Goal: Task Accomplishment & Management: Manage account settings

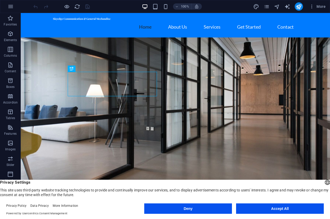
click at [282, 209] on button "Accept All" at bounding box center [280, 208] width 88 height 10
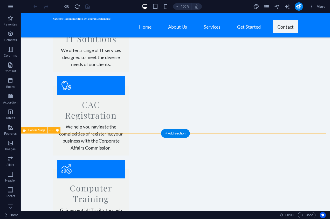
scroll to position [684, 0]
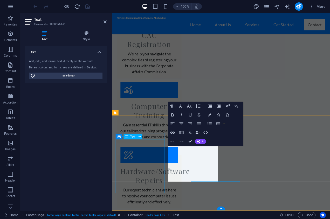
scroll to position [650, 0]
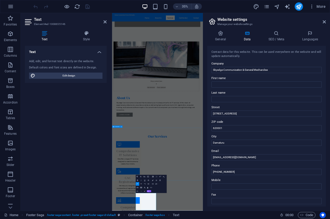
scroll to position [318, 0]
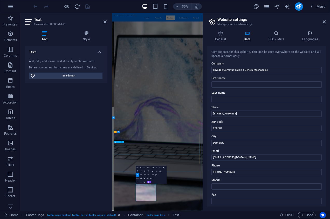
drag, startPoint x: 339, startPoint y: 402, endPoint x: 356, endPoint y: 207, distance: 195.6
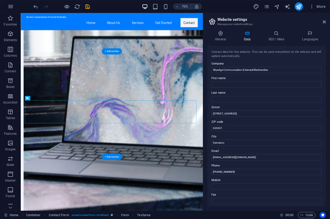
scroll to position [565, 0]
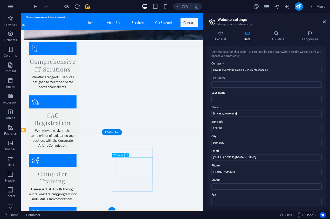
scroll to position [600, 0]
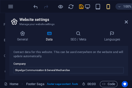
scroll to position [21, 0]
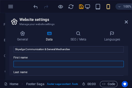
click at [32, 63] on input "First name" at bounding box center [69, 64] width 110 height 6
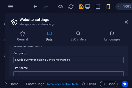
scroll to position [11, 0]
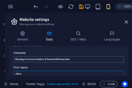
type input "Jibrin"
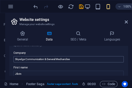
scroll to position [38, 0]
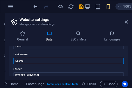
type input "Adamu"
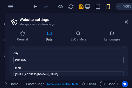
scroll to position [62, 0]
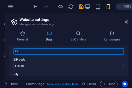
type input "C4 Family Investment Shopping Complex, Damagum, Yobe State"
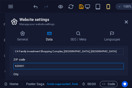
click at [35, 66] on input "620001" at bounding box center [69, 66] width 110 height 6
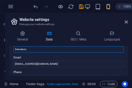
drag, startPoint x: 30, startPoint y: 49, endPoint x: 9, endPoint y: 50, distance: 21.1
click at [9, 50] on div "General Data SEO / Meta Languages Website name skyedge.com.ng Logo Drag files h…" at bounding box center [68, 52] width 127 height 53
type input "Damagum"
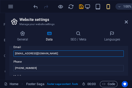
scroll to position [114, 0]
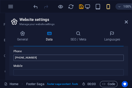
type input "[EMAIL_ADDRESS][DOMAIN_NAME]"
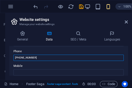
click at [41, 57] on input "+234 803 123 4567" at bounding box center [69, 57] width 110 height 6
type input "+234 8067027016"
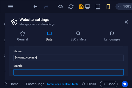
click at [45, 71] on input "Mobile" at bounding box center [69, 72] width 110 height 6
type input "08034570874"
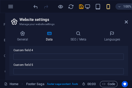
scroll to position [182, 0]
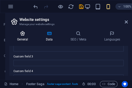
click at [25, 38] on h4 "General" at bounding box center [23, 36] width 29 height 11
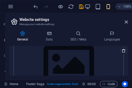
scroll to position [148, 0]
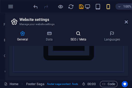
click at [78, 39] on h4 "SEO / Meta" at bounding box center [80, 36] width 34 height 11
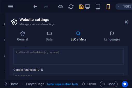
scroll to position [176, 0]
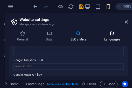
click at [107, 38] on h4 "Languages" at bounding box center [112, 36] width 32 height 11
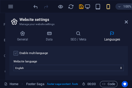
click at [16, 54] on label at bounding box center [16, 53] width 5 height 5
click at [0, 0] on input "Enable multilanguage To disable multilanguage delete all languages until only o…" at bounding box center [0, 0] width 0 height 0
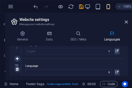
scroll to position [29, 0]
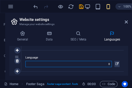
click at [56, 62] on select "Abkhazian Afar Afrikaans Akan Albanian Amharic Arabic Aragonese Armenian Assame…" at bounding box center [68, 64] width 87 height 6
select select "6"
click at [25, 61] on select "Abkhazian Afar Afrikaans Akan Albanian Amharic Arabic Aragonese Armenian Assame…" at bounding box center [68, 64] width 87 height 6
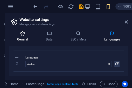
click at [21, 38] on h4 "General" at bounding box center [23, 36] width 29 height 11
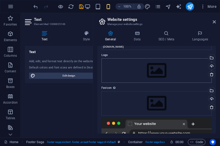
scroll to position [0, 0]
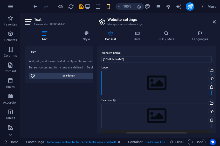
click at [156, 83] on div "Drag files here, click to choose files or select files from Files or our free s…" at bounding box center [157, 83] width 110 height 24
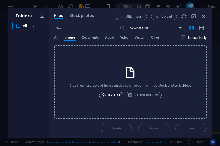
click at [114, 96] on span "Upload" at bounding box center [112, 95] width 20 height 6
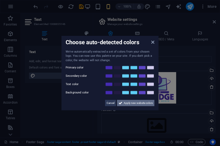
click at [133, 102] on span "Apply new website colors" at bounding box center [138, 103] width 29 height 6
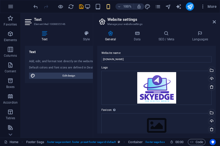
scroll to position [17, 0]
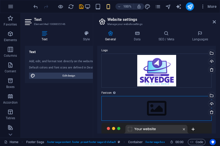
click at [157, 108] on div "Drag files here, click to choose files or select files from Files or our free s…" at bounding box center [157, 108] width 110 height 24
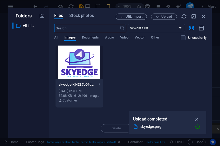
click at [86, 64] on div at bounding box center [80, 62] width 48 height 34
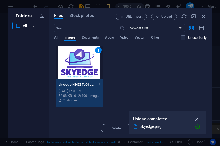
click at [198, 118] on icon "button" at bounding box center [197, 119] width 6 height 6
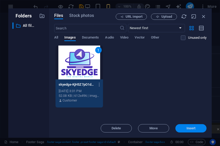
click at [192, 128] on span "Insert" at bounding box center [191, 128] width 9 height 3
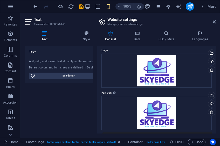
scroll to position [104, 0]
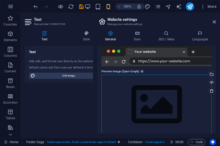
click at [156, 103] on div "Drag files here, click to choose files or select files from Files or our free s…" at bounding box center [157, 104] width 110 height 59
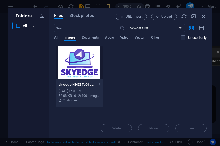
click at [77, 46] on div at bounding box center [80, 62] width 48 height 34
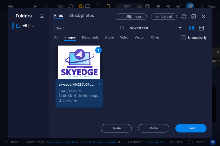
click at [190, 126] on button "Insert" at bounding box center [191, 128] width 31 height 8
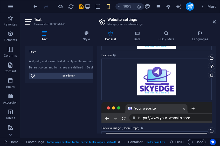
scroll to position [0, 0]
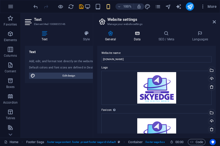
click at [136, 37] on h4 "Data" at bounding box center [138, 36] width 25 height 11
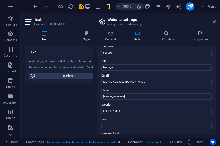
scroll to position [58, 0]
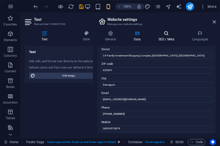
click at [169, 36] on h4 "SEO / Meta" at bounding box center [168, 36] width 34 height 11
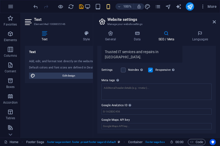
scroll to position [117, 0]
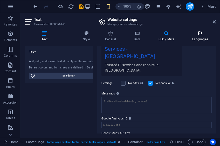
click at [199, 37] on h4 "Languages" at bounding box center [200, 36] width 32 height 11
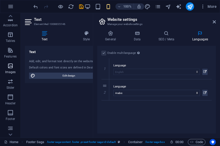
scroll to position [0, 0]
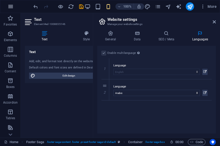
click at [11, 8] on icon "button" at bounding box center [11, 6] width 6 height 6
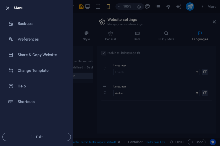
click at [8, 7] on icon "button" at bounding box center [8, 8] width 6 height 6
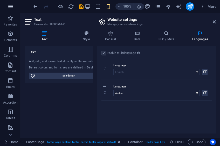
click at [10, 6] on icon "button" at bounding box center [11, 6] width 6 height 6
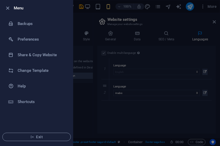
click at [10, 6] on icon "button" at bounding box center [8, 8] width 6 height 6
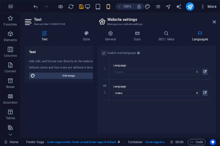
click at [211, 5] on span "More" at bounding box center [209, 6] width 16 height 5
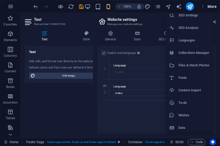
scroll to position [19, 0]
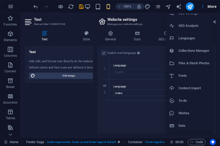
click at [187, 87] on h6 "Content Import" at bounding box center [195, 88] width 32 height 6
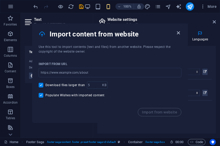
click at [178, 34] on icon "button" at bounding box center [179, 33] width 6 height 6
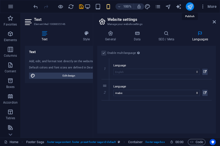
drag, startPoint x: 188, startPoint y: 5, endPoint x: 211, endPoint y: 5, distance: 23.6
click at [188, 5] on icon "publish" at bounding box center [190, 7] width 6 height 6
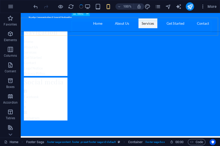
checkbox input "false"
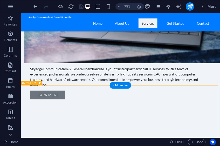
scroll to position [455, 0]
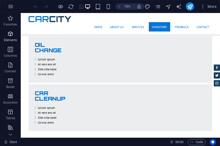
click at [11, 36] on icon "button" at bounding box center [10, 34] width 6 height 6
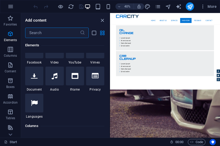
scroll to position [159, 0]
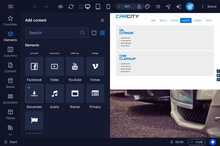
click at [33, 94] on icon at bounding box center [34, 93] width 7 height 7
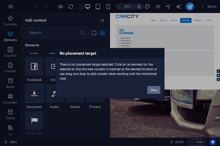
click at [153, 88] on button "Okay" at bounding box center [154, 90] width 13 height 8
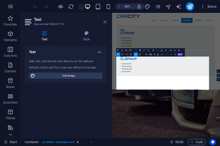
click at [104, 20] on icon at bounding box center [105, 22] width 3 height 4
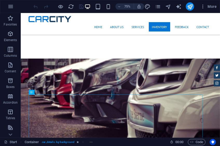
scroll to position [1143, 0]
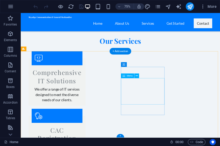
scroll to position [718, 0]
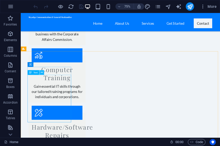
click at [43, 74] on button at bounding box center [41, 72] width 5 height 5
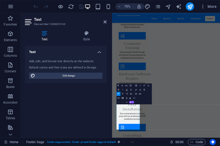
scroll to position [573, 0]
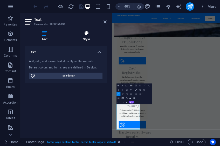
click at [86, 35] on icon at bounding box center [86, 33] width 41 height 5
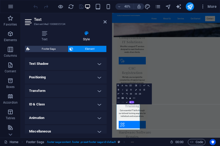
scroll to position [142, 0]
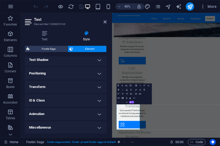
click at [97, 112] on h4 "Animation" at bounding box center [66, 114] width 82 height 12
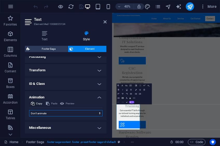
click at [94, 112] on select "Don't animate Show / Hide Slide up/down Zoom in/out Slide left to right Slide r…" at bounding box center [66, 113] width 74 height 6
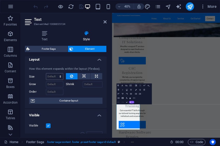
scroll to position [0, 0]
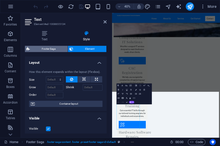
click at [52, 47] on span "Footer Saga" at bounding box center [48, 49] width 35 height 6
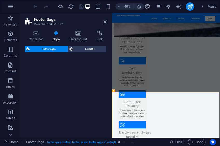
select select "rem"
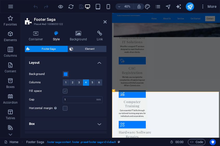
click at [67, 91] on label at bounding box center [65, 91] width 5 height 5
click at [0, 0] on input "Fill space" at bounding box center [0, 0] width 0 height 0
click at [67, 91] on label at bounding box center [65, 91] width 5 height 5
click at [0, 0] on input "Fill space" at bounding box center [0, 0] width 0 height 0
click at [66, 109] on label at bounding box center [65, 108] width 5 height 5
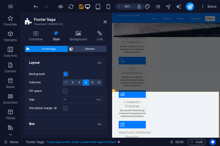
click at [0, 0] on input "Horizontal margin Only if the containers "Content width" is not set to "Default"" at bounding box center [0, 0] width 0 height 0
click at [66, 109] on label at bounding box center [65, 108] width 5 height 5
click at [0, 0] on input "Horizontal margin Only if the containers "Content width" is not set to "Default"" at bounding box center [0, 0] width 0 height 0
click at [97, 123] on h4 "Box" at bounding box center [66, 123] width 82 height 12
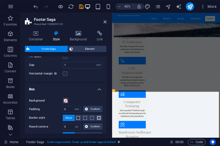
scroll to position [52, 0]
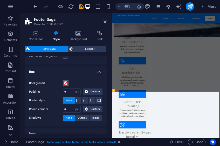
click at [66, 82] on span at bounding box center [66, 83] width 4 height 4
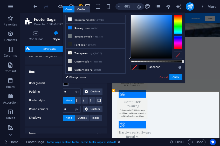
click at [178, 35] on div at bounding box center [178, 32] width 8 height 34
click at [180, 37] on div at bounding box center [178, 32] width 8 height 34
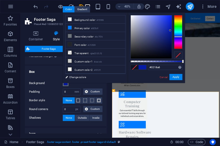
type input "#0117a6"
drag, startPoint x: 130, startPoint y: 58, endPoint x: 171, endPoint y: 30, distance: 49.4
click at [171, 30] on div at bounding box center [171, 30] width 2 height 2
click at [178, 77] on button "Apply" at bounding box center [176, 77] width 13 height 6
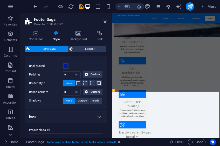
scroll to position [78, 0]
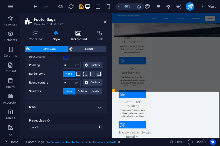
click at [82, 38] on h4 "Background" at bounding box center [79, 36] width 27 height 11
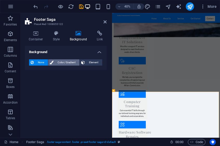
click at [67, 63] on span "Color / Gradient" at bounding box center [66, 62] width 23 height 6
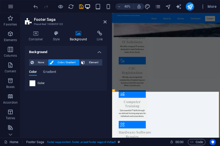
click at [34, 83] on span at bounding box center [33, 83] width 6 height 6
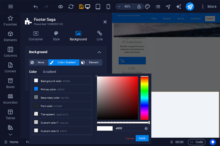
click at [146, 103] on div at bounding box center [145, 98] width 8 height 44
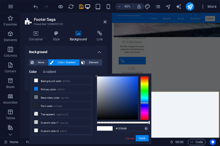
click at [135, 83] on div at bounding box center [117, 97] width 41 height 43
drag, startPoint x: 144, startPoint y: 138, endPoint x: 78, endPoint y: 310, distance: 184.4
click at [144, 138] on button "Apply" at bounding box center [142, 138] width 13 height 6
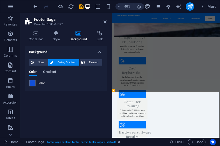
click at [50, 72] on span "Gradient" at bounding box center [49, 72] width 13 height 7
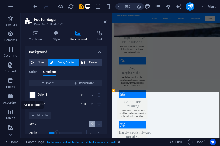
click at [34, 93] on span at bounding box center [33, 95] width 6 height 6
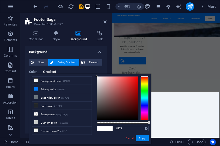
click at [148, 102] on div at bounding box center [145, 98] width 8 height 44
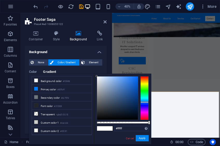
type input "#0855c0"
click at [136, 87] on div at bounding box center [117, 97] width 41 height 43
click at [141, 137] on button "Apply" at bounding box center [142, 138] width 13 height 6
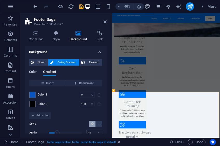
click at [37, 72] on span "Color" at bounding box center [33, 72] width 8 height 7
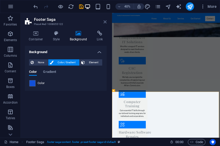
drag, startPoint x: 105, startPoint y: 20, endPoint x: 112, endPoint y: 10, distance: 12.3
click at [105, 20] on icon at bounding box center [105, 22] width 3 height 4
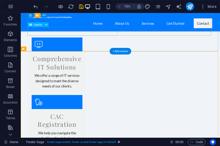
scroll to position [718, 0]
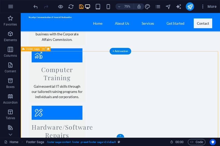
drag, startPoint x: 93, startPoint y: 157, endPoint x: 44, endPoint y: 107, distance: 70.6
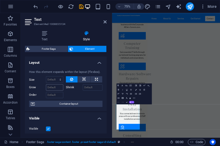
scroll to position [573, 0]
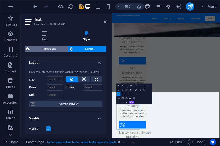
click at [49, 46] on span "Footer Saga" at bounding box center [48, 49] width 35 height 6
select select "rem"
select select "px"
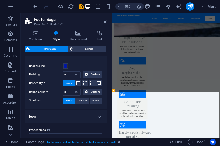
scroll to position [78, 0]
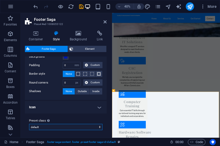
click at [71, 124] on select "default Add preset class" at bounding box center [66, 127] width 74 height 6
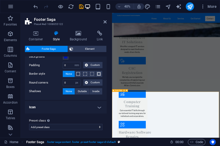
click at [29, 124] on select "default Add preset class" at bounding box center [66, 127] width 74 height 6
select select "preset-footer-saga-v3-default"
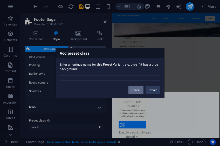
click at [139, 89] on button "Cancel" at bounding box center [136, 90] width 15 height 8
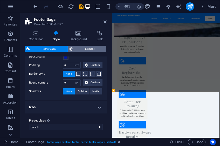
click at [90, 48] on span "Element" at bounding box center [90, 49] width 30 height 6
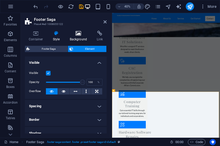
click at [77, 32] on icon at bounding box center [78, 33] width 25 height 5
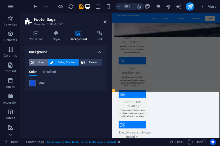
click at [39, 63] on span "None" at bounding box center [40, 62] width 11 height 6
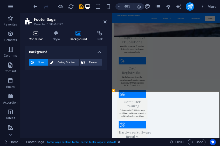
click at [38, 37] on h4 "Container" at bounding box center [37, 36] width 24 height 11
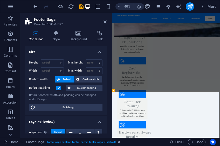
click at [100, 53] on h4 "Size" at bounding box center [66, 50] width 82 height 9
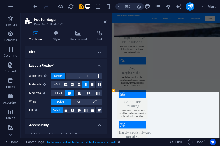
click at [100, 65] on h4 "Layout (Flexbox)" at bounding box center [66, 63] width 82 height 9
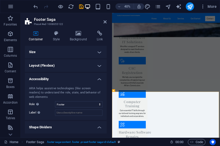
click at [100, 79] on h4 "Accessibility" at bounding box center [66, 77] width 82 height 9
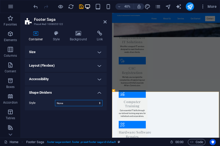
click at [96, 103] on select "None Triangle Square Diagonal Polygon 1 Polygon 2 Zigzag Multiple Zigzags Waves…" at bounding box center [79, 103] width 48 height 6
select select "diagonal"
click at [55, 100] on select "None Triangle Square Diagonal Polygon 1 Polygon 2 Zigzag Multiple Zigzags Waves…" at bounding box center [79, 103] width 48 height 6
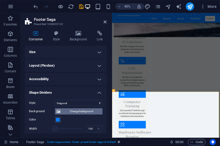
click at [59, 110] on icon at bounding box center [59, 111] width 4 height 6
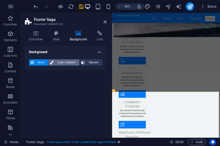
click at [60, 62] on span "Color / Gradient" at bounding box center [66, 62] width 23 height 6
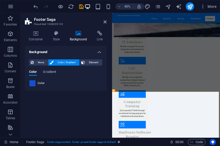
click at [33, 82] on span at bounding box center [33, 83] width 6 height 6
type input "#1250d8"
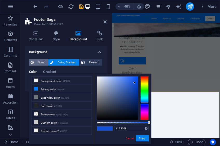
click at [38, 63] on span "None" at bounding box center [40, 62] width 11 height 6
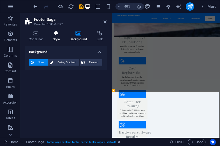
click at [56, 38] on h4 "Style" at bounding box center [57, 36] width 17 height 11
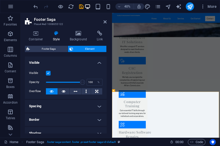
scroll to position [17, 0]
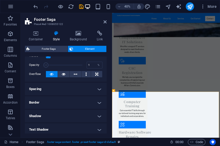
drag, startPoint x: 83, startPoint y: 65, endPoint x: 46, endPoint y: 65, distance: 36.6
click at [46, 65] on span at bounding box center [45, 64] width 5 height 5
drag, startPoint x: 46, startPoint y: 65, endPoint x: 96, endPoint y: 65, distance: 49.9
click at [96, 65] on div "Opacity 100 %" at bounding box center [66, 65] width 74 height 8
type input "69"
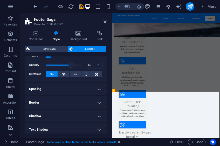
drag, startPoint x: 81, startPoint y: 66, endPoint x: 70, endPoint y: 66, distance: 10.1
click at [70, 66] on span at bounding box center [71, 64] width 5 height 5
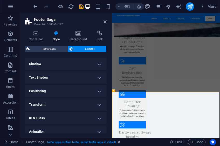
scroll to position [87, 0]
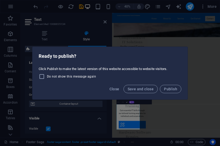
click at [128, 15] on div "Ready to publish? Click Publish to make the latest version of this website acce…" at bounding box center [110, 73] width 220 height 146
